Goal: Task Accomplishment & Management: Complete application form

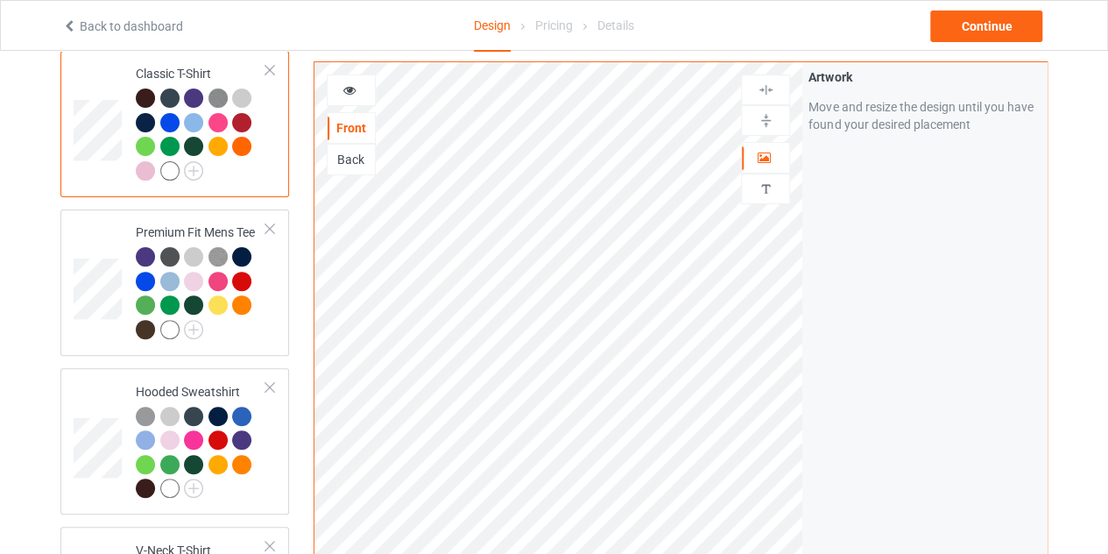
scroll to position [156, 0]
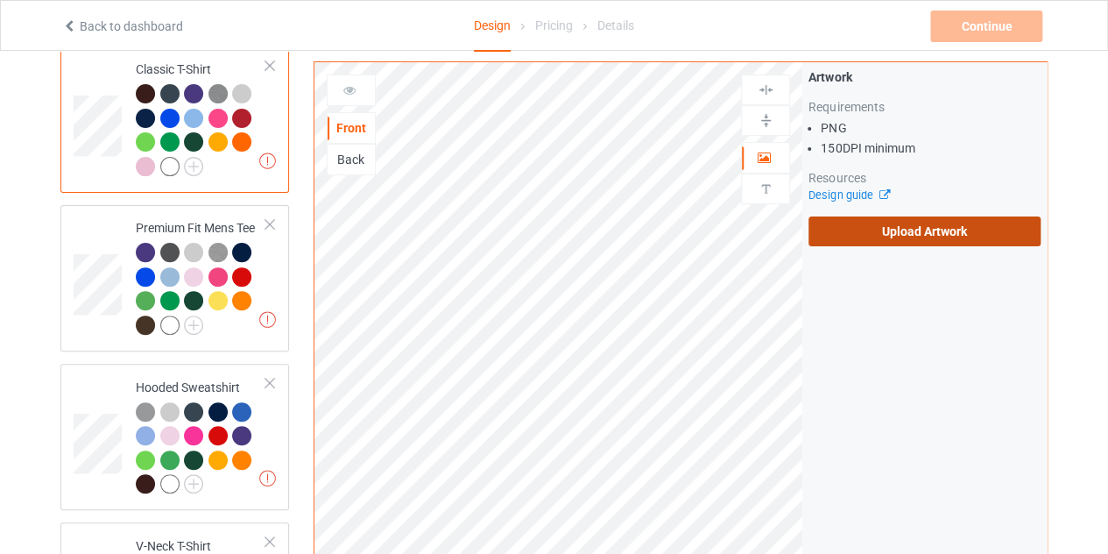
click at [870, 230] on label "Upload Artwork" at bounding box center [924, 231] width 232 height 30
click at [0, 0] on input "Upload Artwork" at bounding box center [0, 0] width 0 height 0
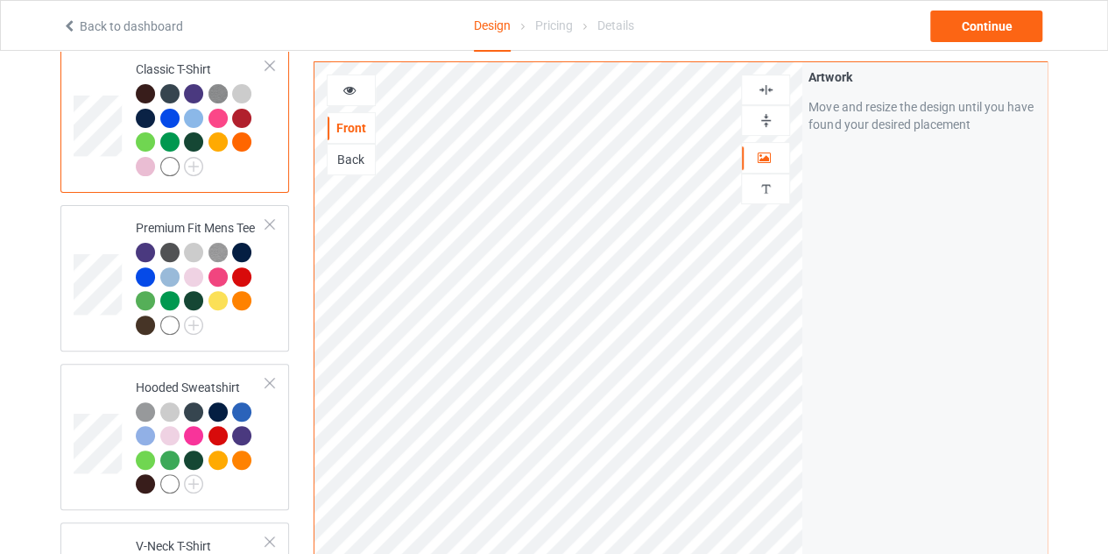
click at [163, 169] on div at bounding box center [169, 166] width 19 height 19
click at [171, 166] on div at bounding box center [169, 166] width 19 height 19
click at [1001, 22] on div "Continue" at bounding box center [986, 27] width 112 height 32
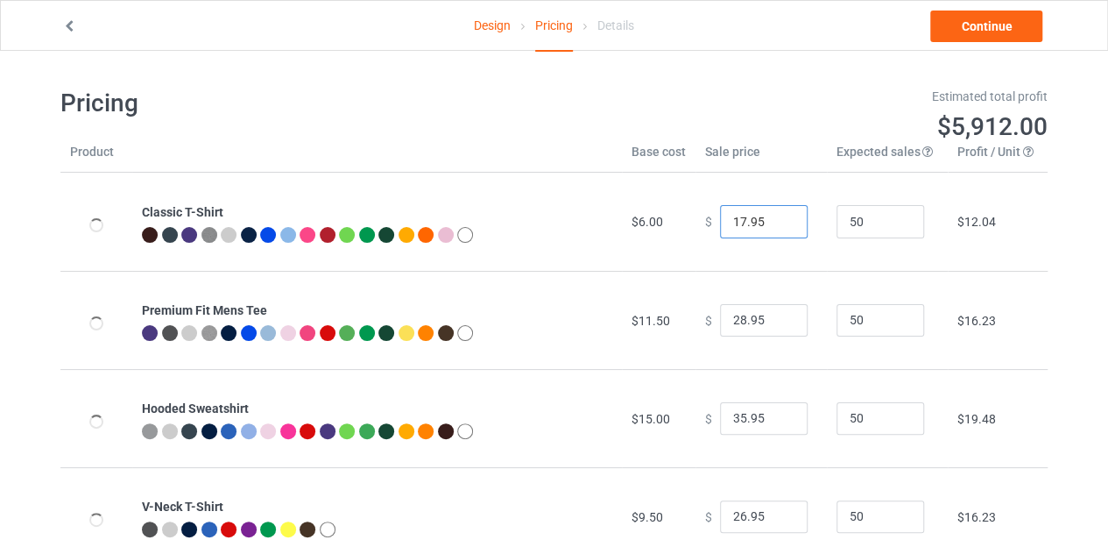
click at [778, 222] on input "17.95" at bounding box center [764, 221] width 88 height 33
click at [777, 227] on input "16.95" at bounding box center [764, 221] width 88 height 33
click at [777, 218] on input "17.95" at bounding box center [764, 221] width 88 height 33
type input "18.95"
click at [777, 218] on input "18.95" at bounding box center [764, 221] width 88 height 33
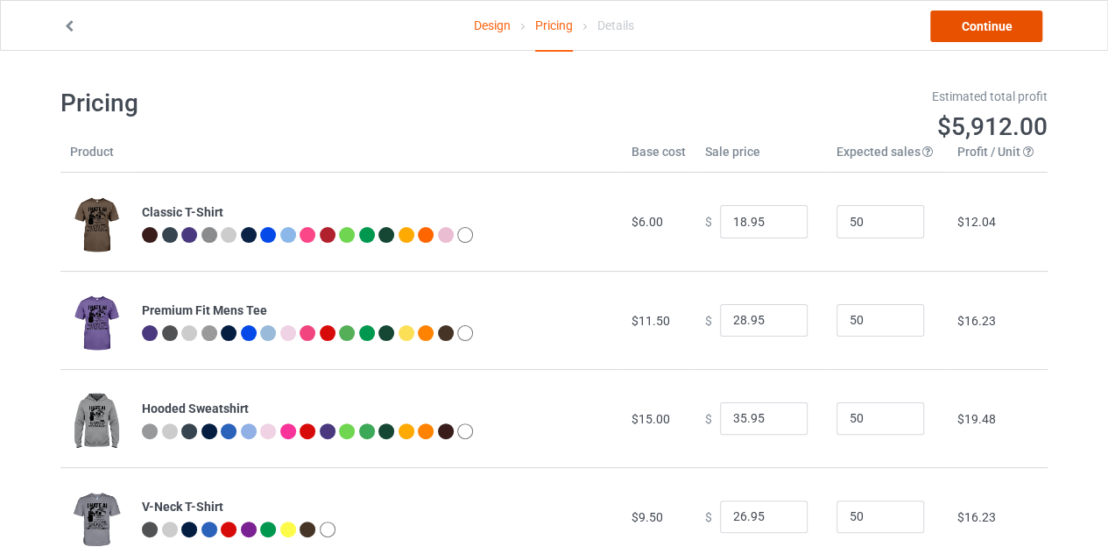
click at [1011, 19] on link "Continue" at bounding box center [986, 27] width 112 height 32
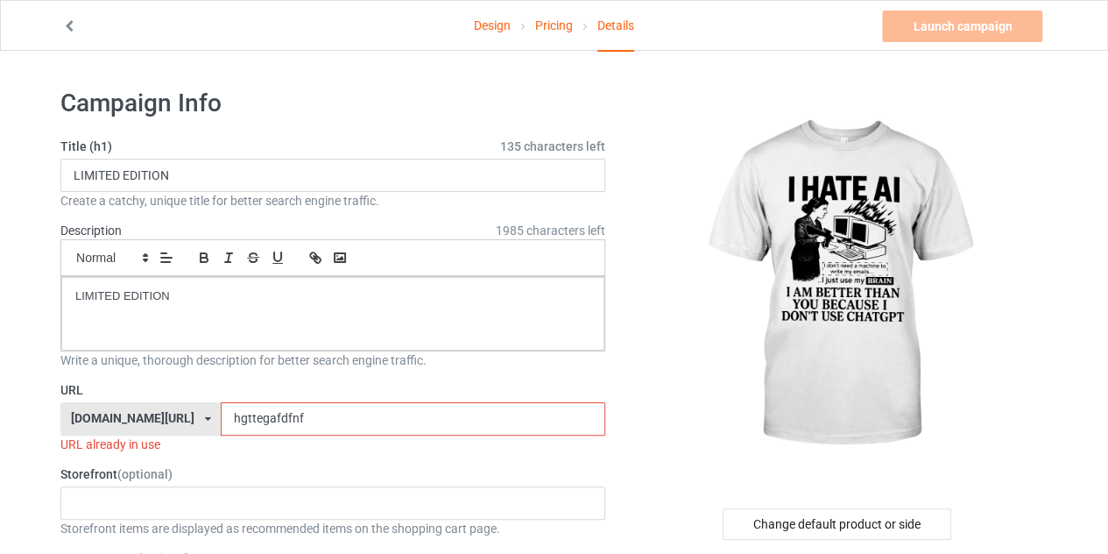
click at [490, 32] on link "Design" at bounding box center [492, 25] width 37 height 49
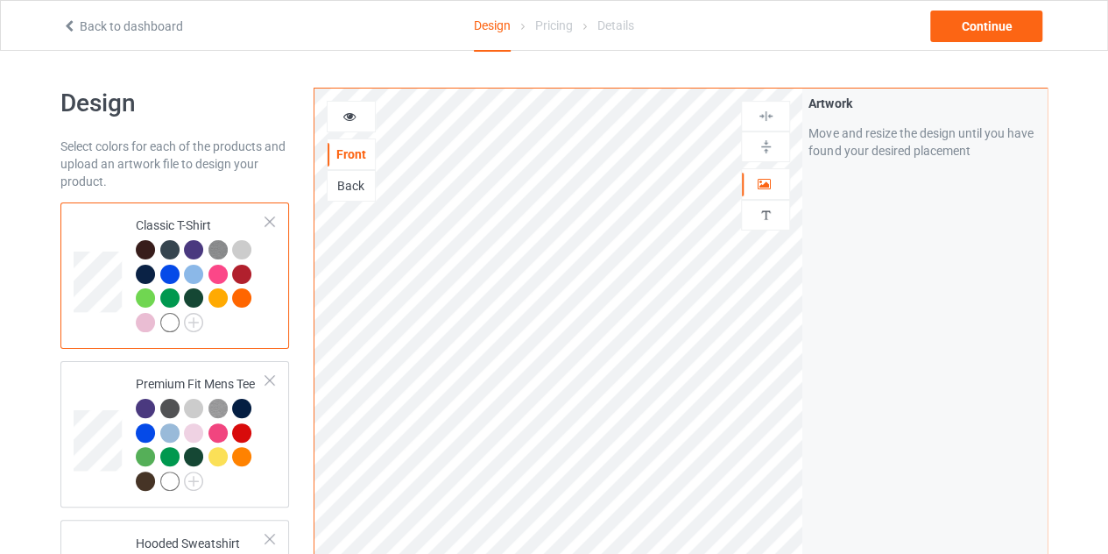
click at [352, 173] on div "Back" at bounding box center [351, 186] width 49 height 32
click at [364, 184] on div "Back" at bounding box center [351, 186] width 47 height 18
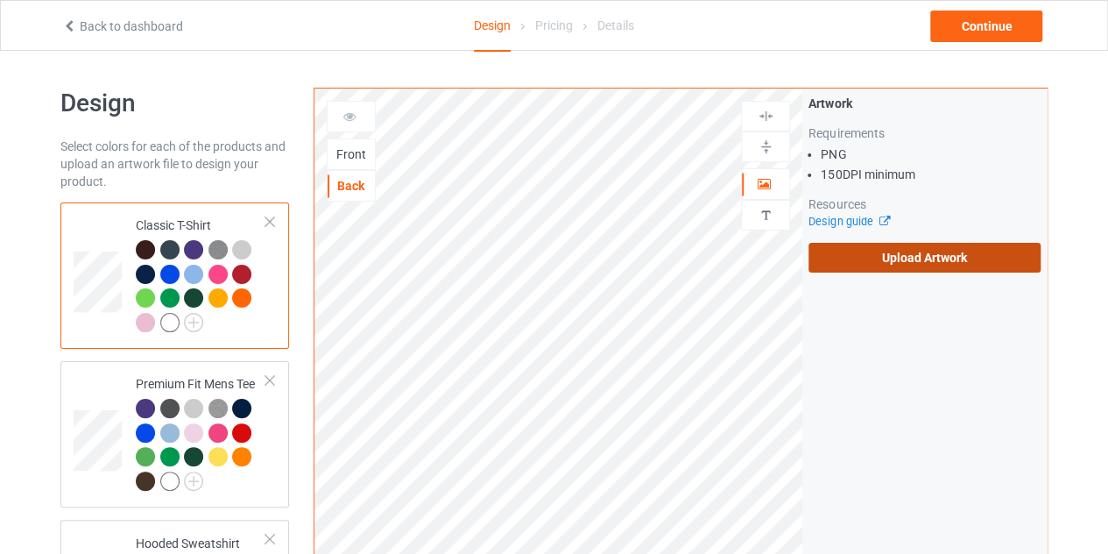
click at [920, 258] on label "Upload Artwork" at bounding box center [924, 258] width 232 height 30
click at [0, 0] on input "Upload Artwork" at bounding box center [0, 0] width 0 height 0
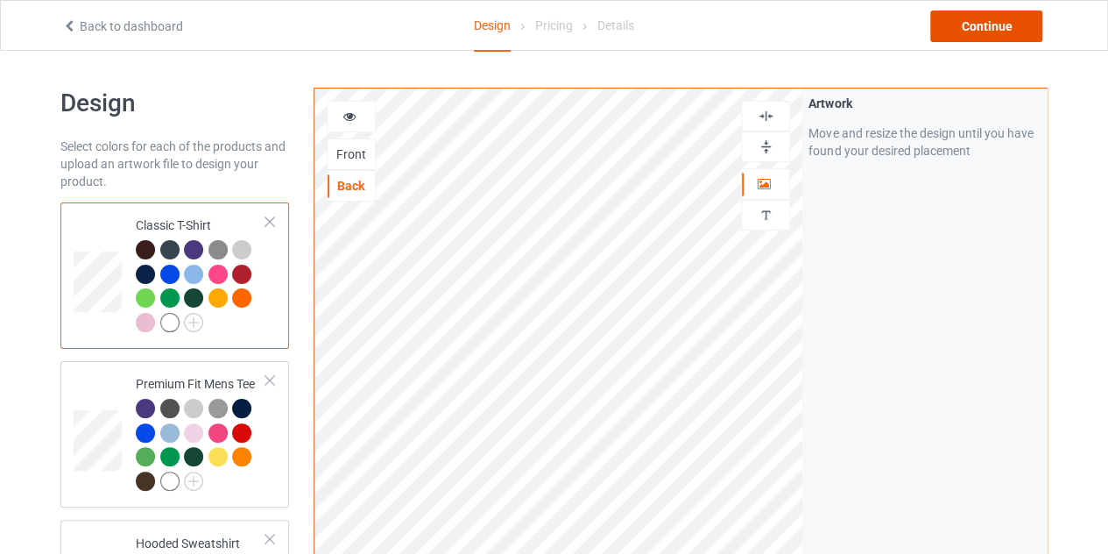
click at [997, 25] on div "Continue" at bounding box center [986, 27] width 112 height 32
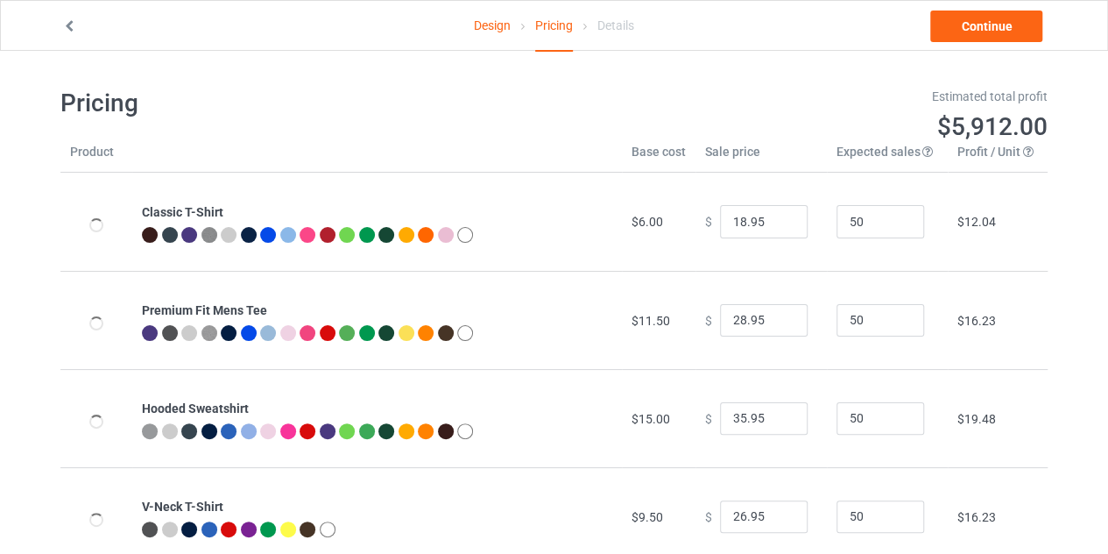
type input "26.95"
type input "32.95"
type input "46.95"
type input "30.95"
type input "31.95"
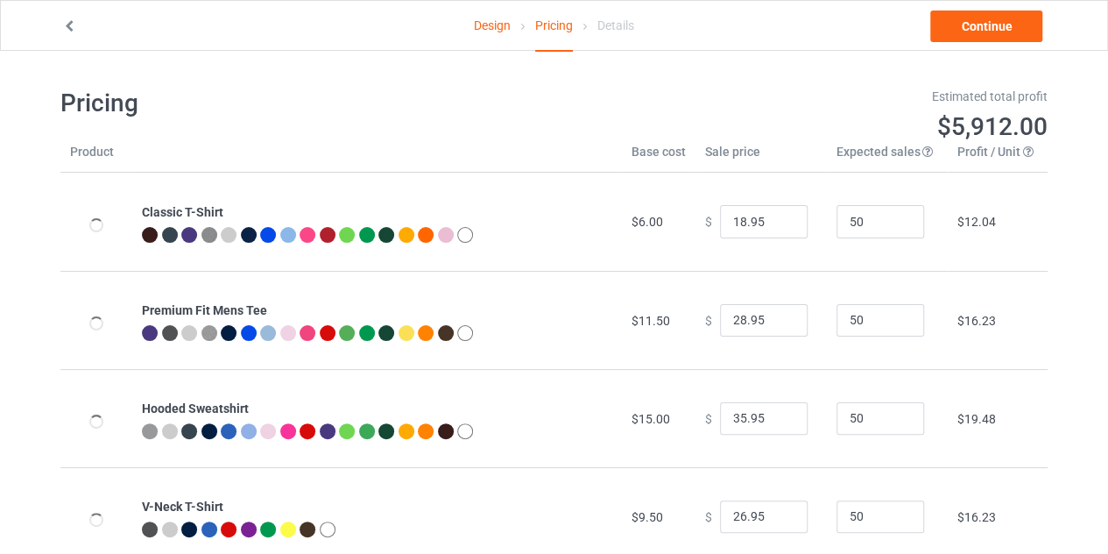
type input "39.95"
type input "26.95"
click at [777, 226] on input "25.95" at bounding box center [764, 221] width 88 height 33
click at [777, 226] on input "24.95" at bounding box center [764, 221] width 88 height 33
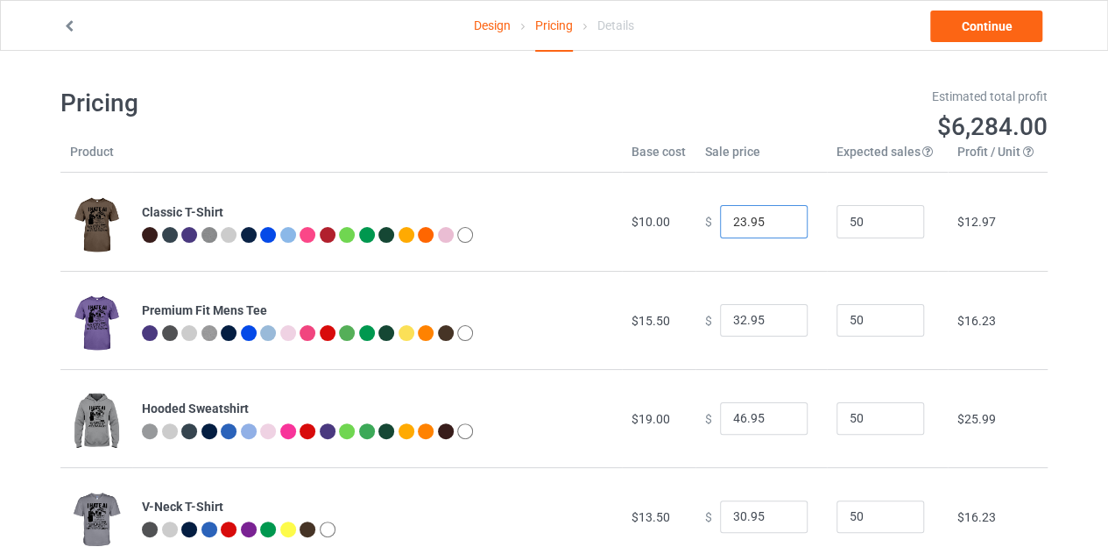
click at [777, 226] on input "23.95" at bounding box center [764, 221] width 88 height 33
type input "22.95"
click at [777, 226] on input "22.95" at bounding box center [764, 221] width 88 height 33
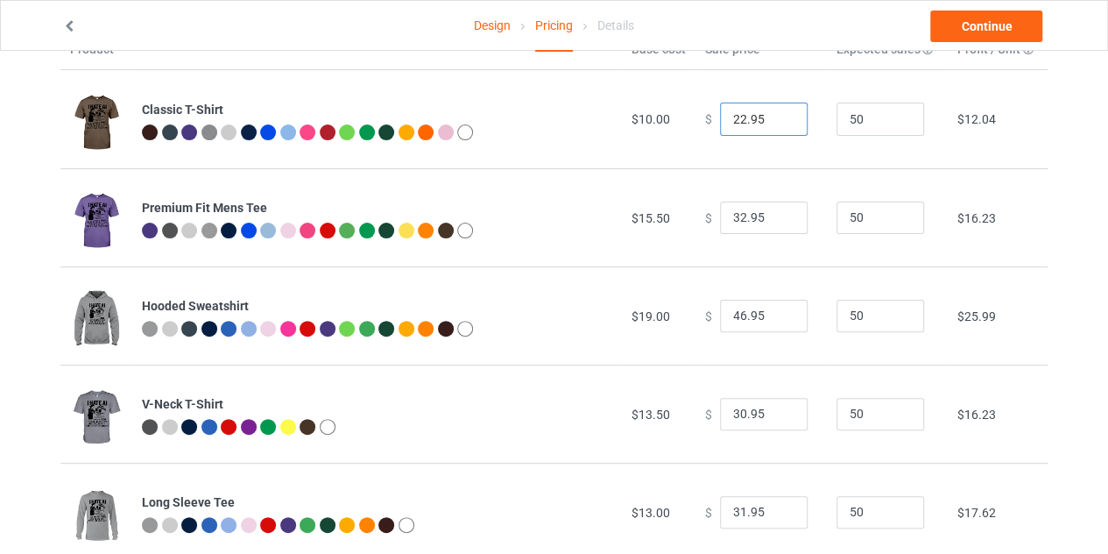
scroll to position [103, 0]
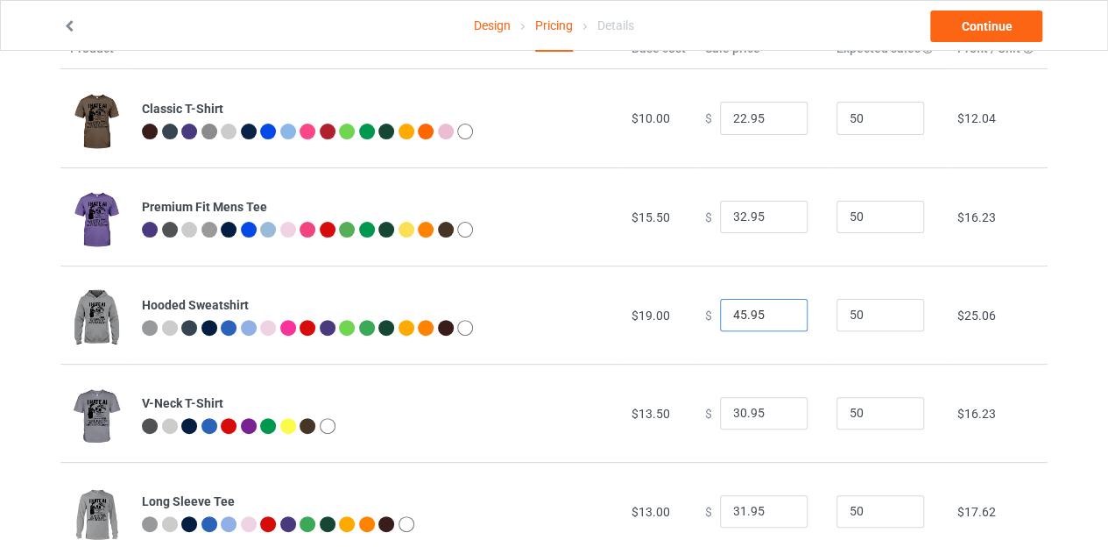
click at [781, 320] on input "45.95" at bounding box center [764, 315] width 88 height 33
click at [781, 320] on input "44.95" at bounding box center [764, 315] width 88 height 33
click at [781, 320] on input "43.95" at bounding box center [764, 315] width 88 height 33
click at [781, 320] on input "42.95" at bounding box center [764, 315] width 88 height 33
click at [781, 320] on input "41.95" at bounding box center [764, 315] width 88 height 33
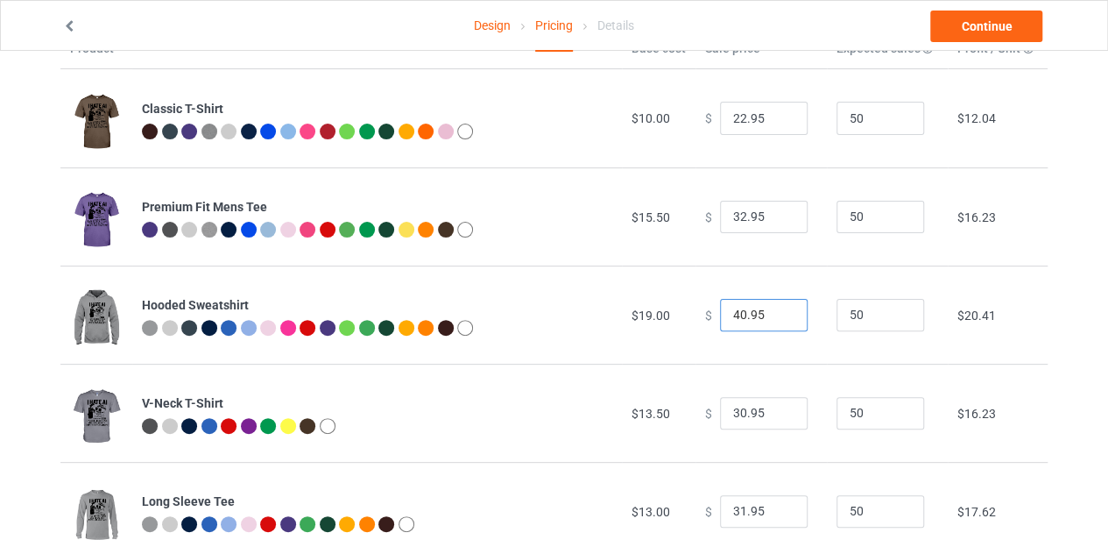
click at [781, 320] on input "40.95" at bounding box center [764, 315] width 88 height 33
type input "39.95"
click at [781, 320] on input "39.95" at bounding box center [764, 315] width 88 height 33
click at [977, 26] on link "Continue" at bounding box center [986, 27] width 112 height 32
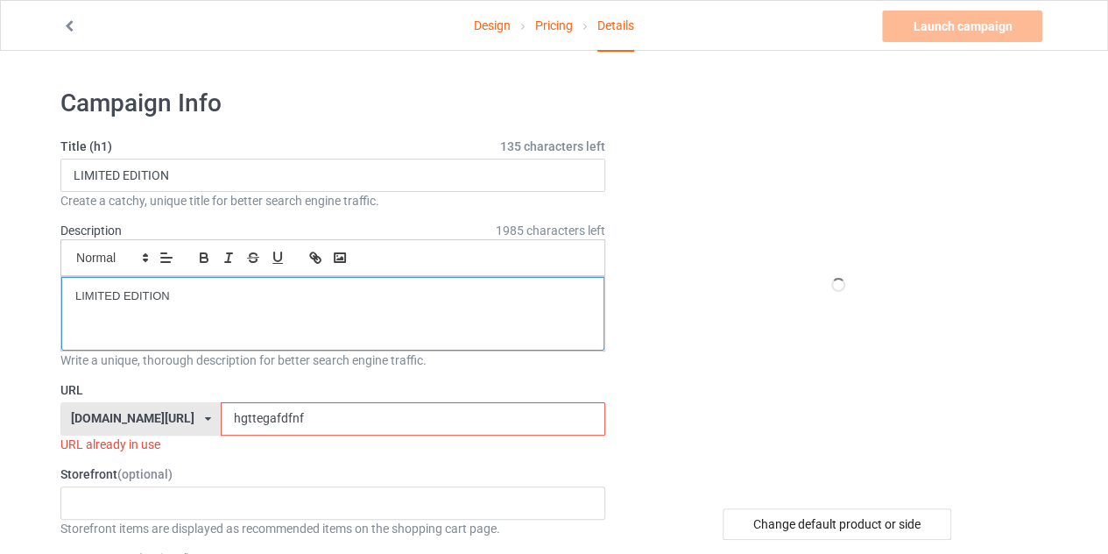
click at [330, 298] on p "LIMITED EDITION" at bounding box center [332, 296] width 515 height 17
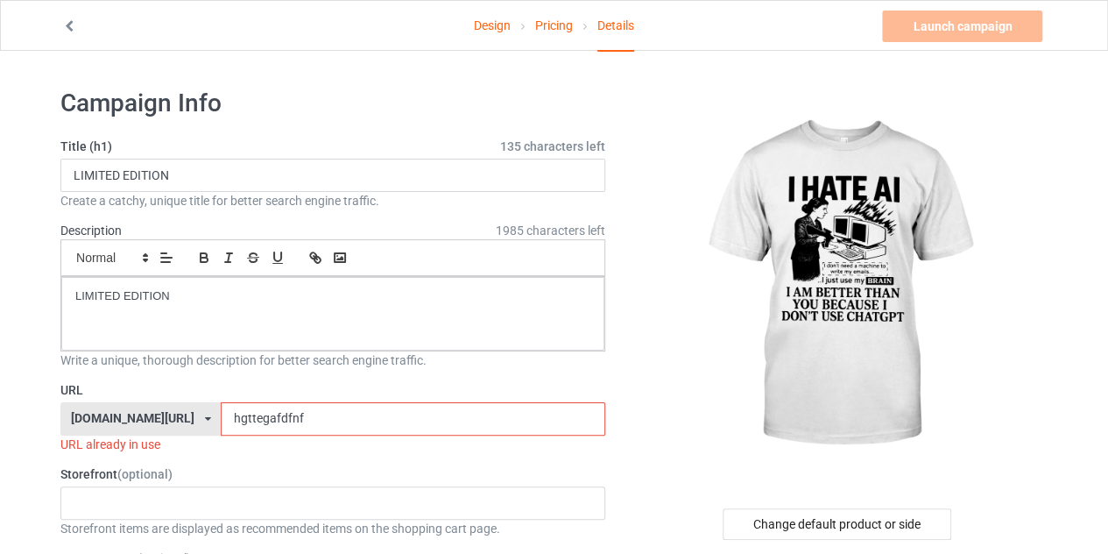
click at [265, 413] on input "hgttegafdfnf" at bounding box center [413, 418] width 384 height 33
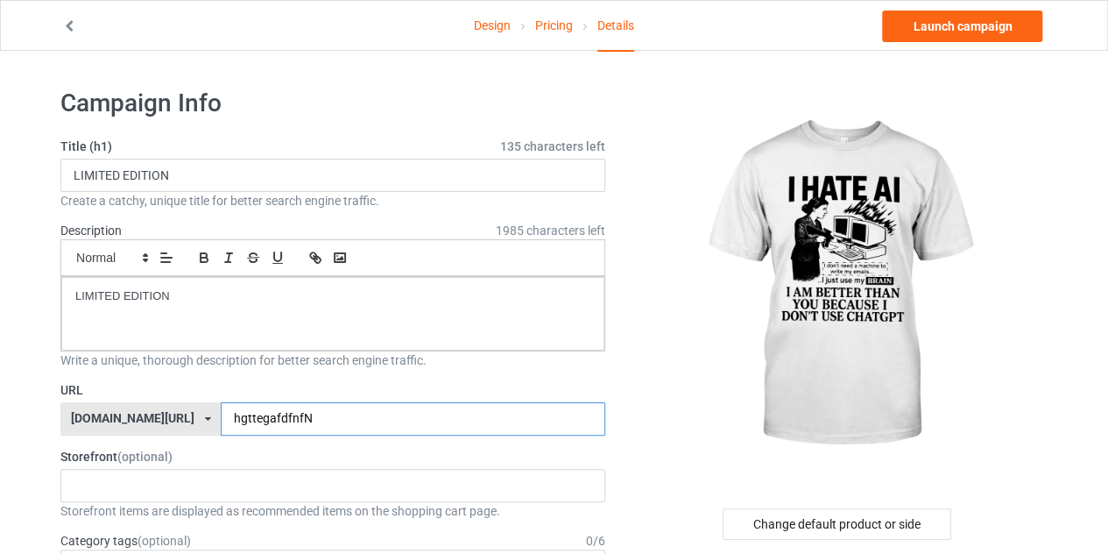
type input "hgttegafdfnfN"
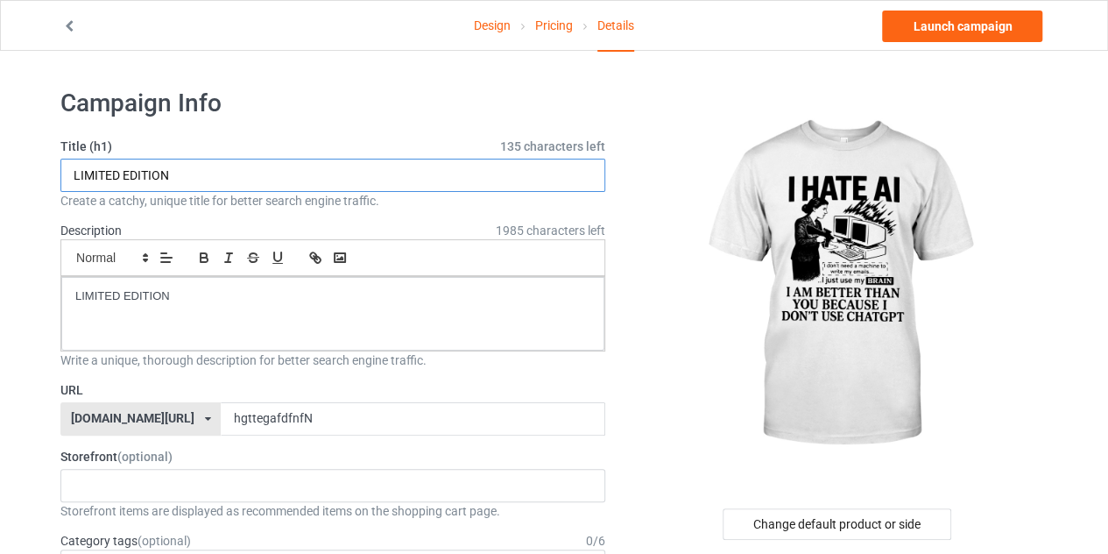
click at [196, 180] on input "LIMITED EDITION" at bounding box center [332, 175] width 545 height 33
click at [201, 175] on input "I HATE AI SHIRT" at bounding box center [332, 175] width 545 height 33
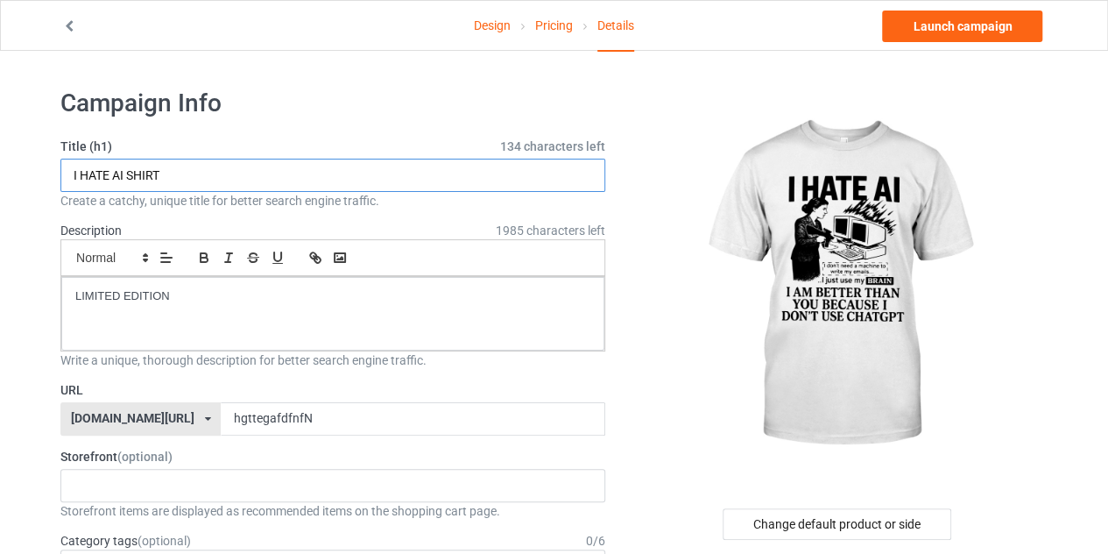
click at [201, 175] on input "I HATE AI SHIRT" at bounding box center [332, 175] width 545 height 33
type input "I HATE AI SHIRT"
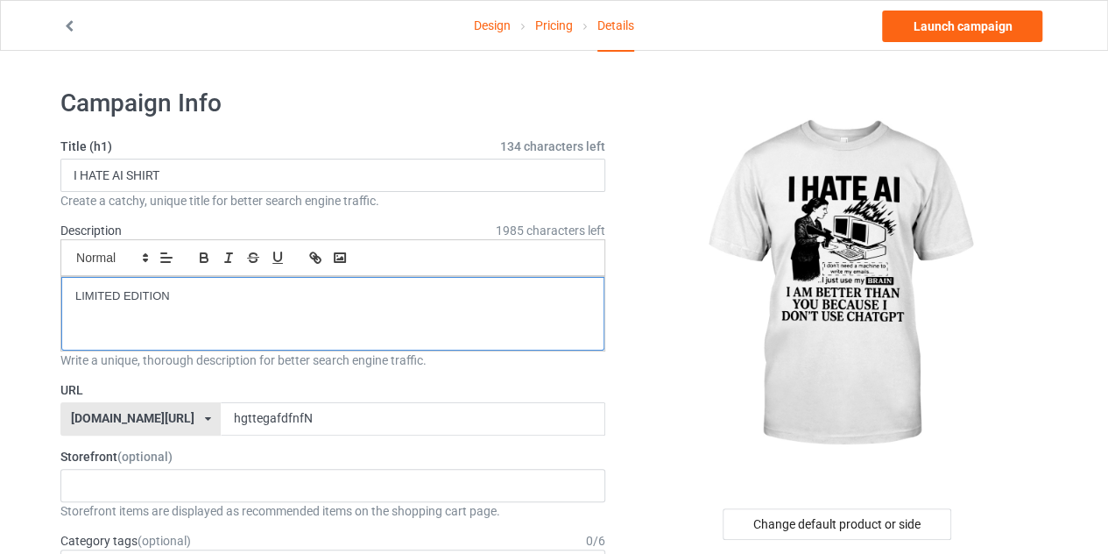
click at [183, 302] on p "LIMITED EDITION" at bounding box center [332, 296] width 515 height 17
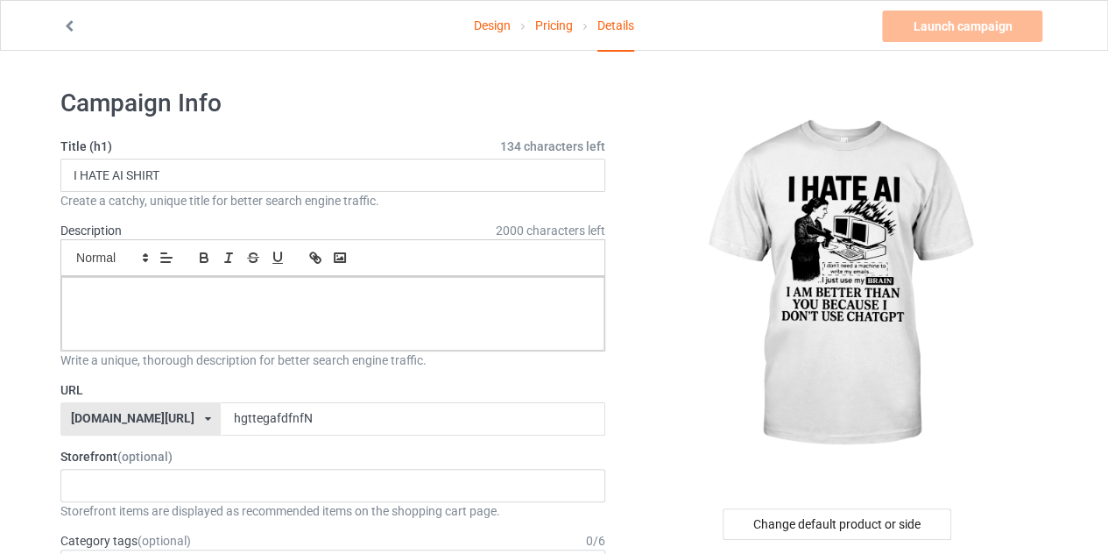
paste div
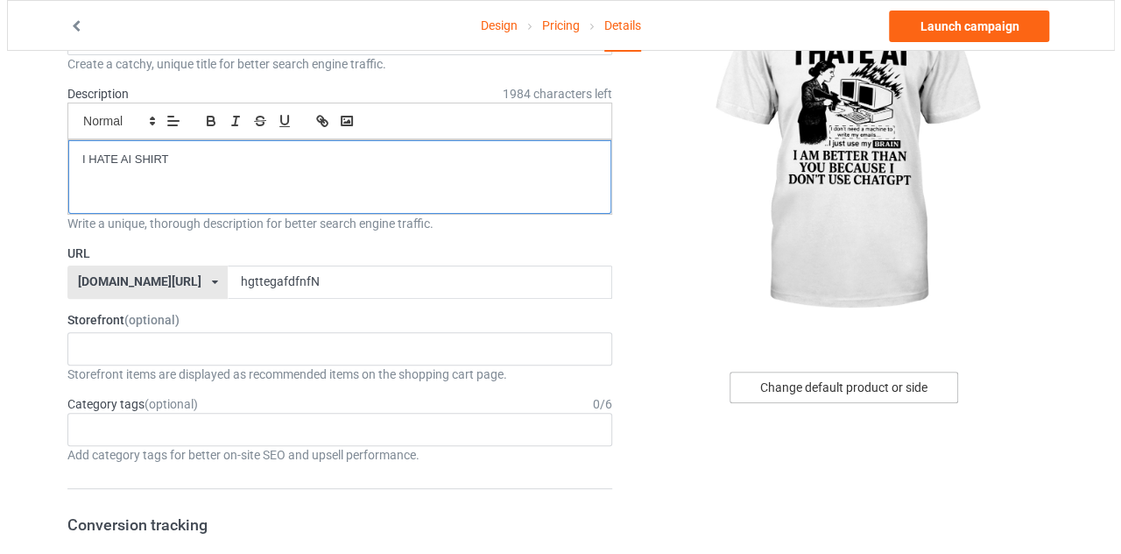
scroll to position [139, 0]
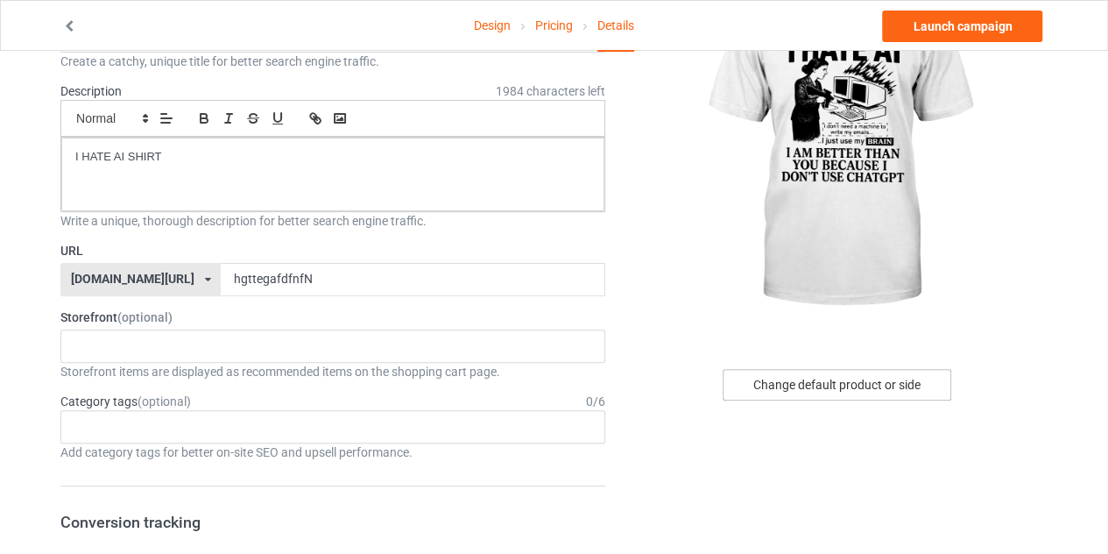
click at [798, 377] on div "Change default product or side" at bounding box center [837, 385] width 229 height 32
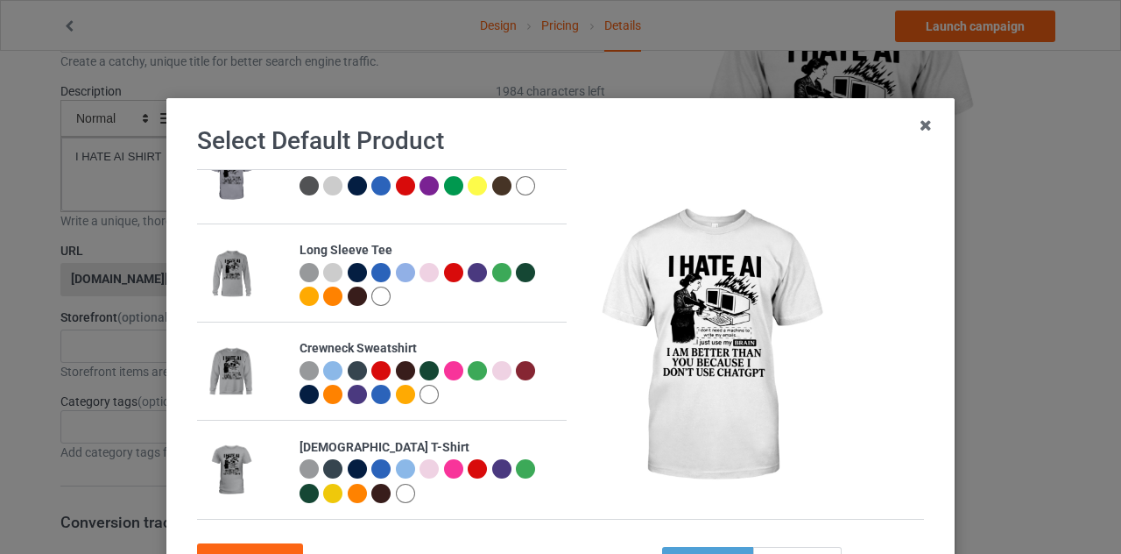
scroll to position [150, 0]
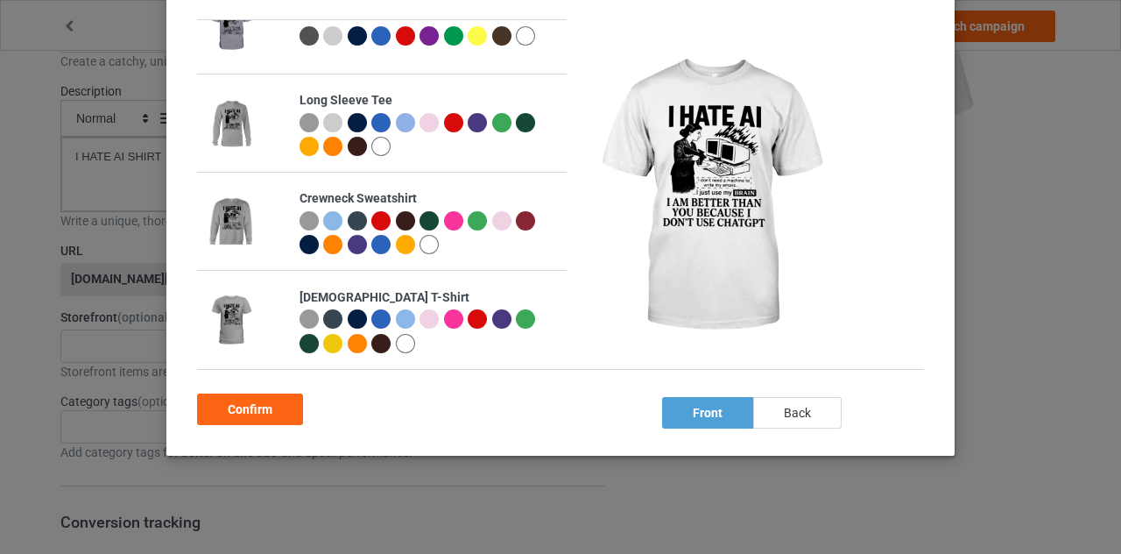
click at [790, 406] on div "back" at bounding box center [797, 413] width 88 height 32
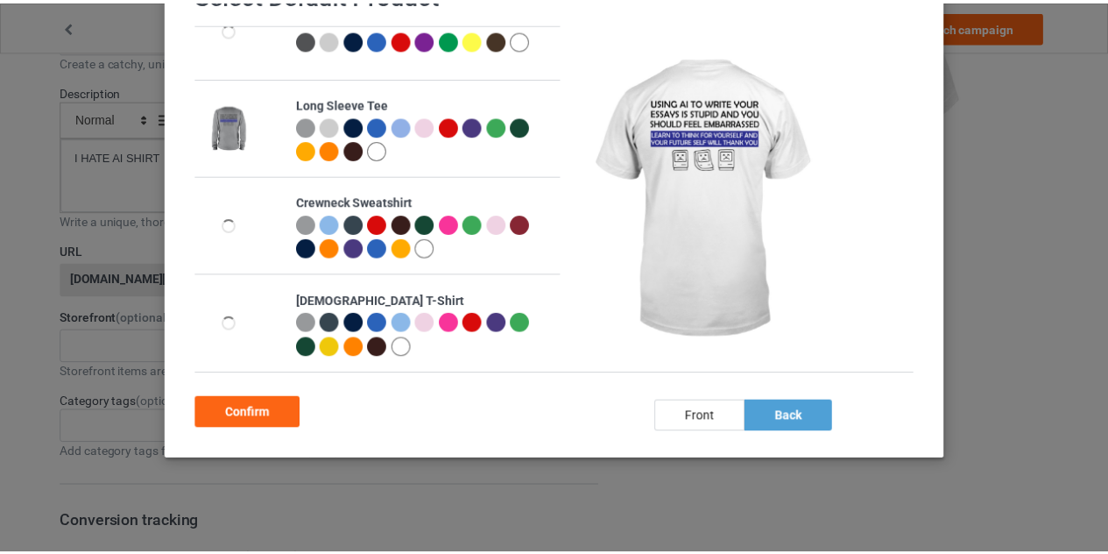
scroll to position [147, 0]
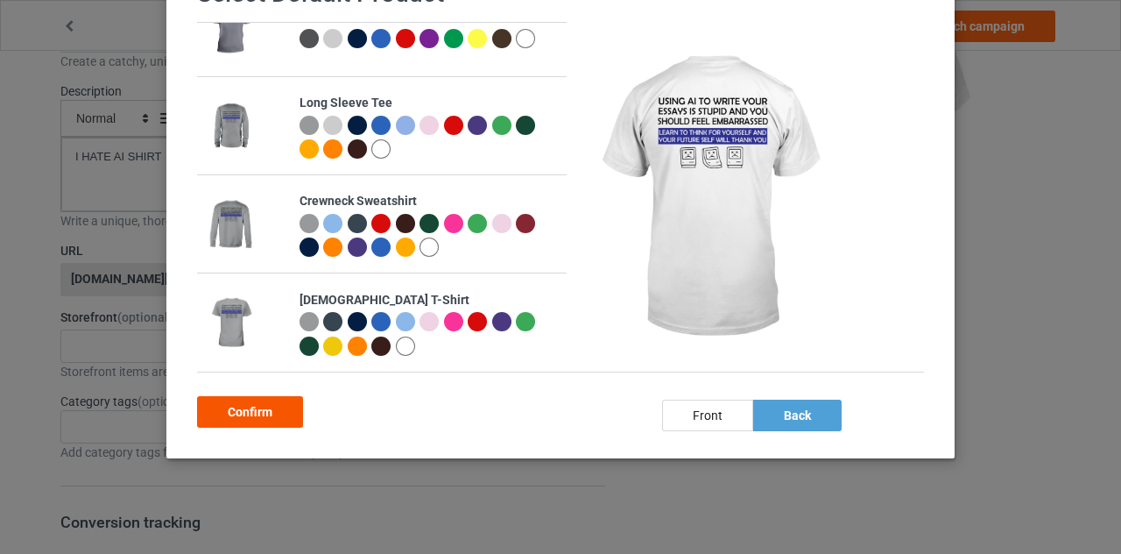
click at [248, 400] on div "Confirm" at bounding box center [250, 412] width 106 height 32
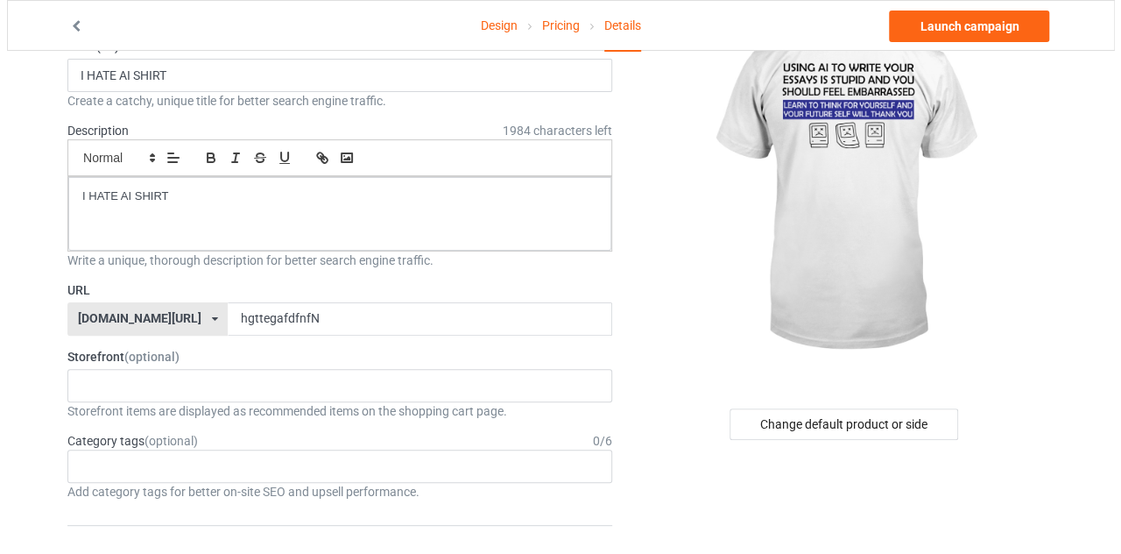
scroll to position [102, 0]
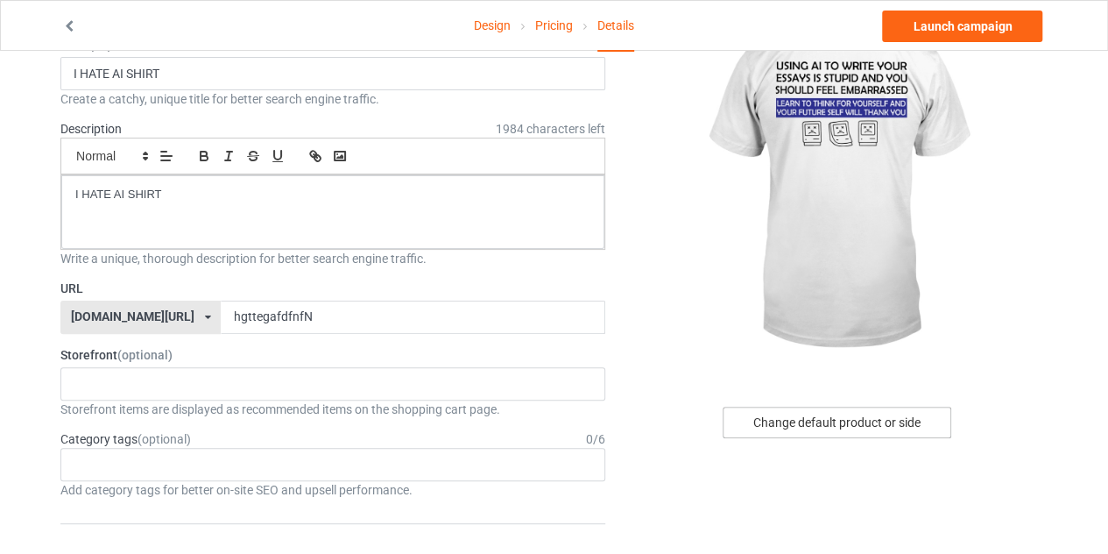
click at [797, 425] on div "Change default product or side" at bounding box center [837, 422] width 229 height 32
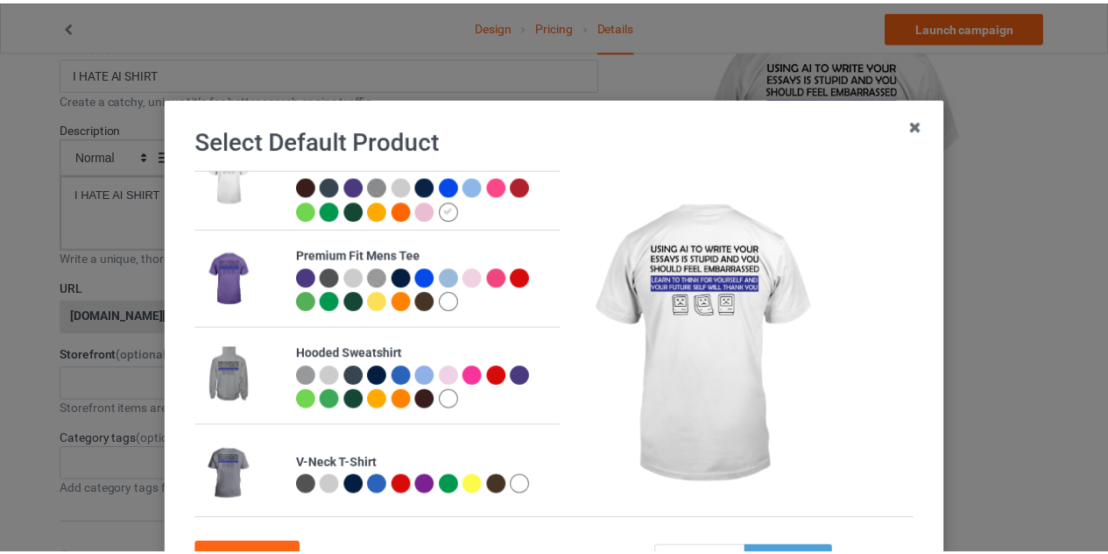
scroll to position [150, 0]
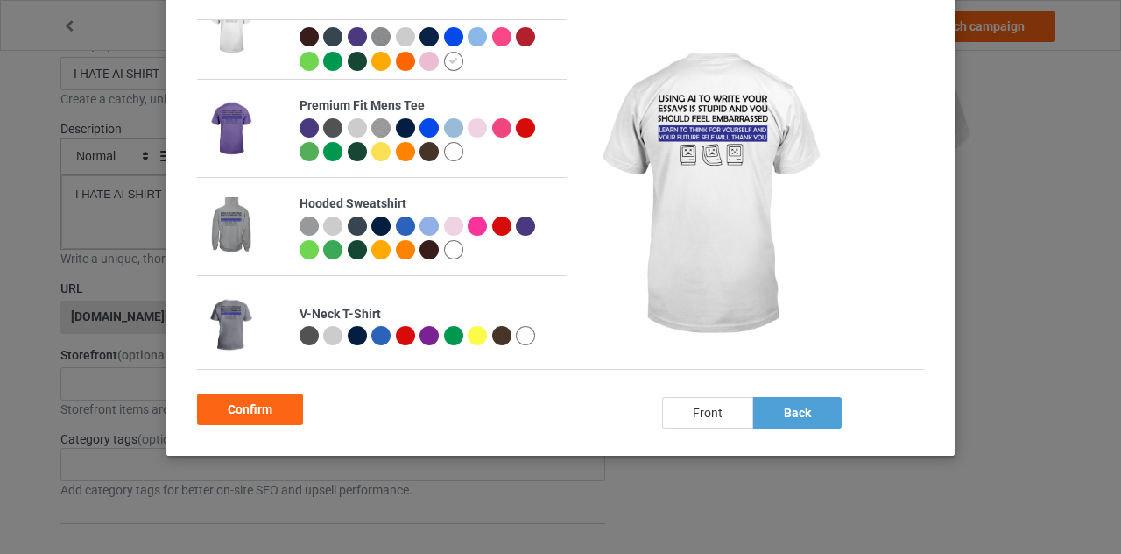
click at [713, 413] on div "front" at bounding box center [707, 413] width 91 height 32
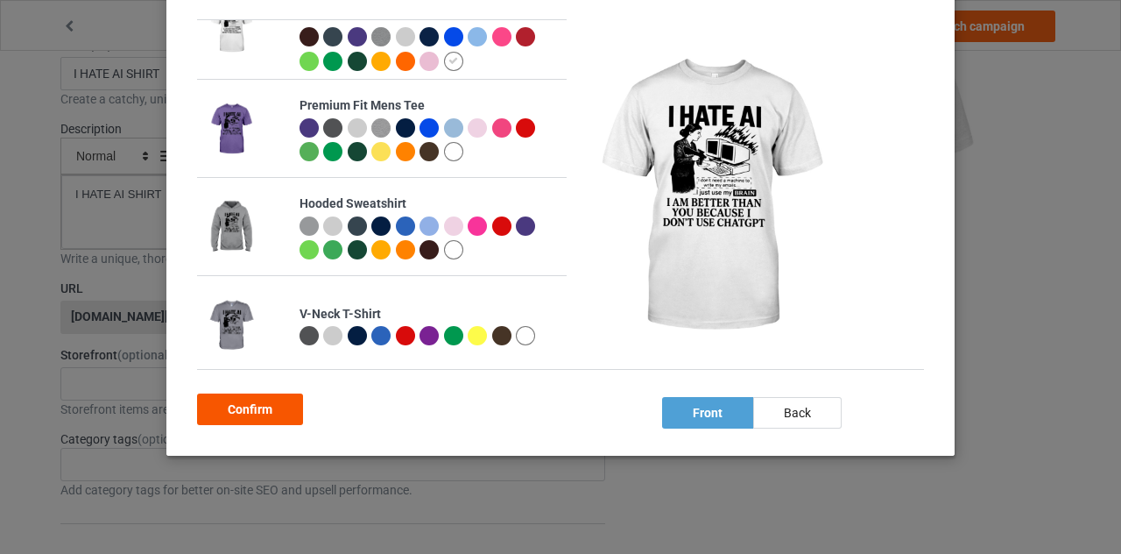
click at [245, 401] on div "Confirm" at bounding box center [250, 409] width 106 height 32
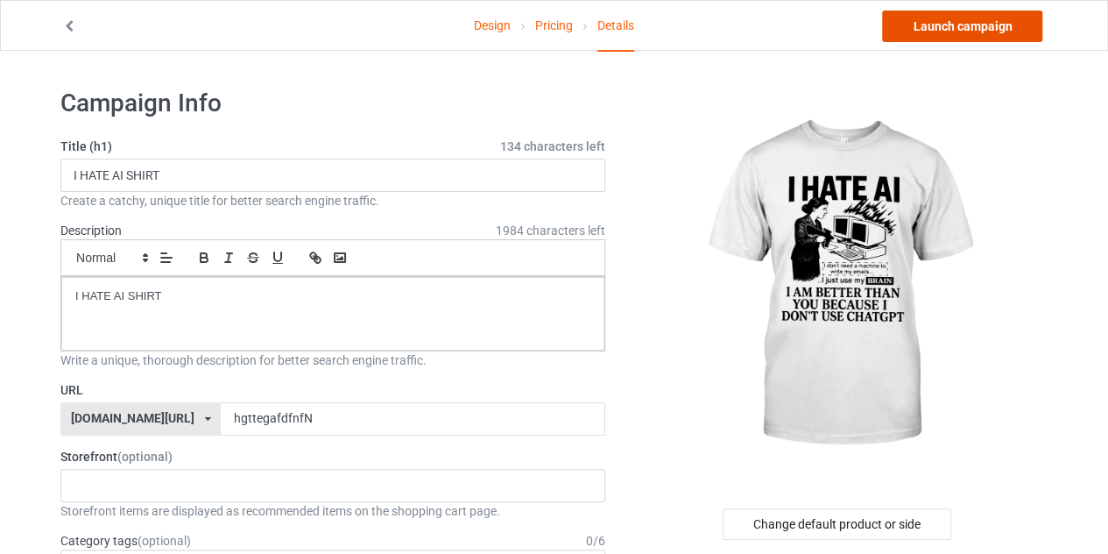
click at [951, 28] on link "Launch campaign" at bounding box center [962, 27] width 160 height 32
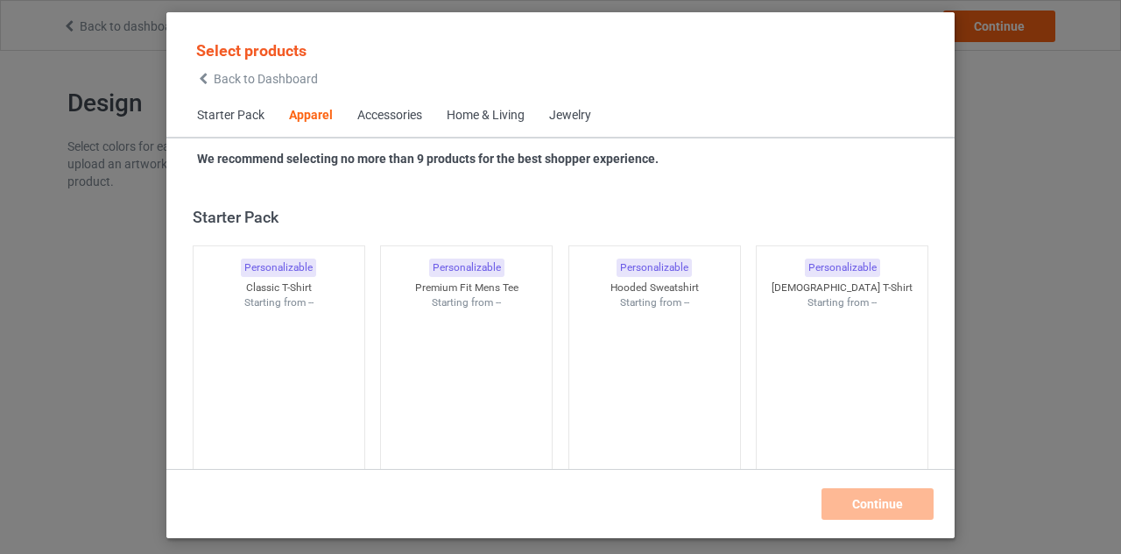
scroll to position [653, 0]
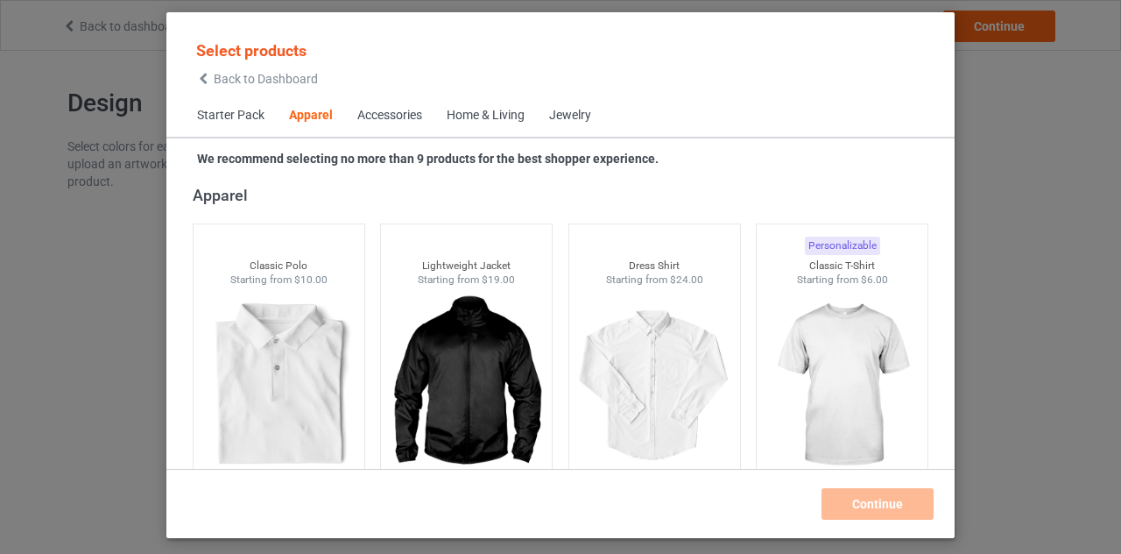
click at [215, 85] on span "Back to Dashboard" at bounding box center [266, 79] width 104 height 14
